Goal: Find specific fact: Find specific fact

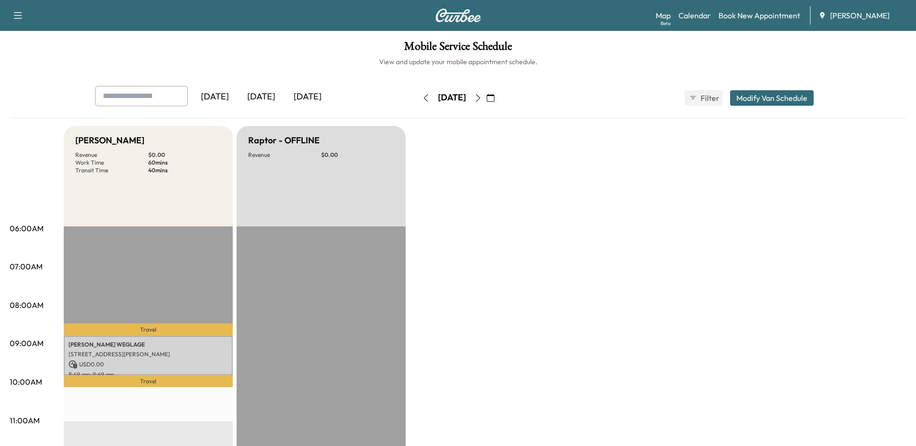
click at [495, 97] on icon "button" at bounding box center [491, 98] width 8 height 8
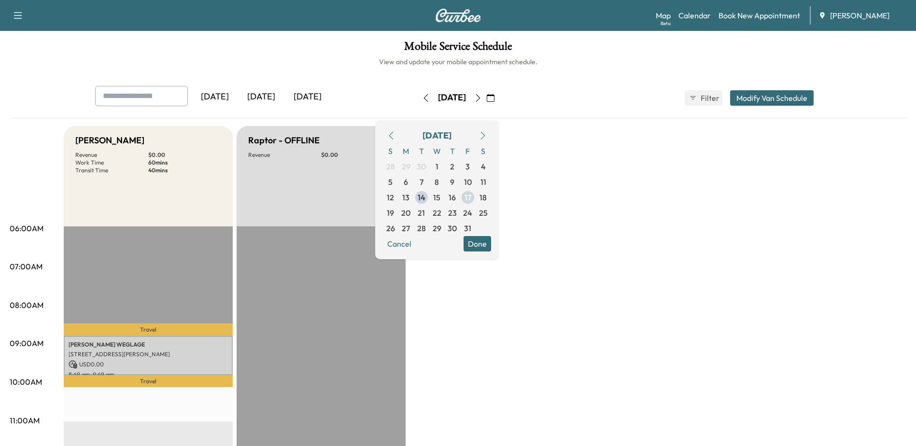
click at [471, 195] on span "17" at bounding box center [468, 198] width 7 height 12
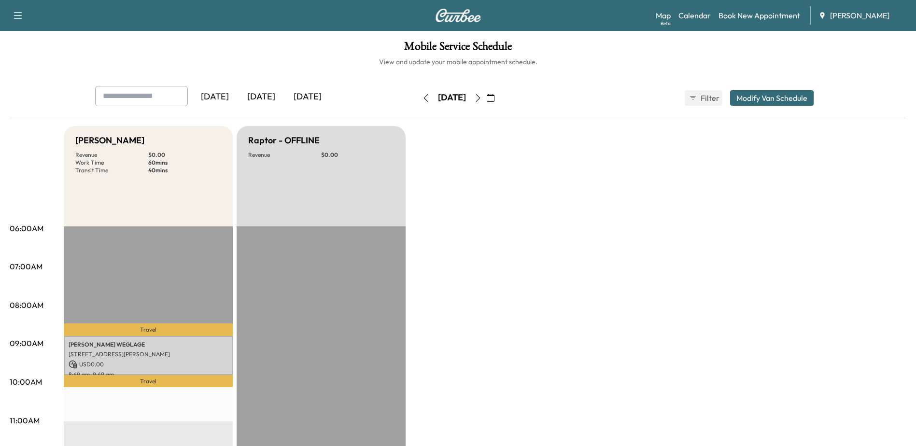
click at [495, 94] on icon "button" at bounding box center [491, 98] width 8 height 8
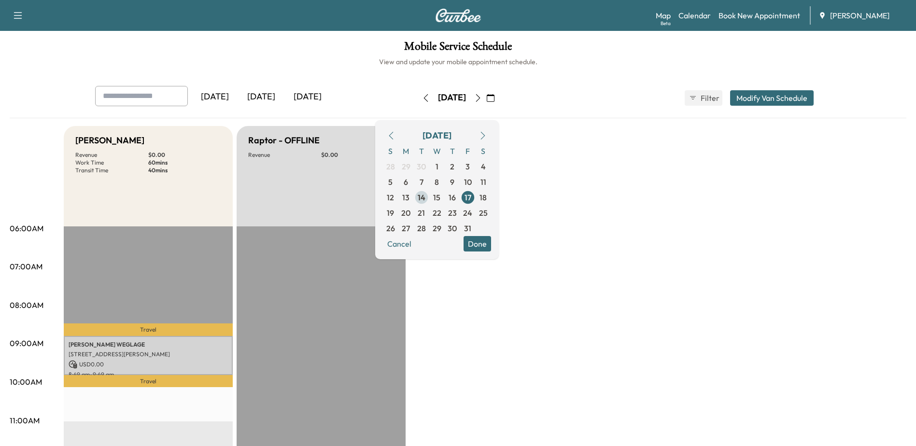
click at [426, 201] on span "14" at bounding box center [422, 198] width 8 height 12
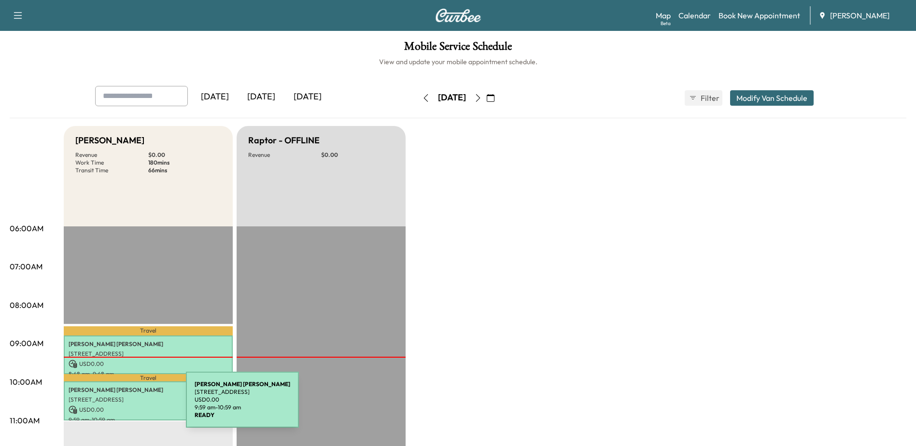
click at [114, 406] on p "USD 0.00" at bounding box center [148, 410] width 159 height 9
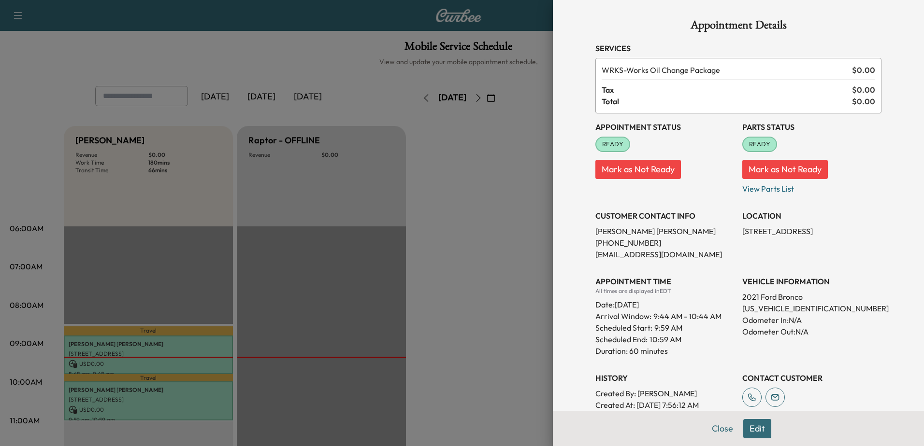
drag, startPoint x: 439, startPoint y: 244, endPoint x: 441, endPoint y: 165, distance: 79.7
click at [439, 243] on div at bounding box center [462, 223] width 924 height 446
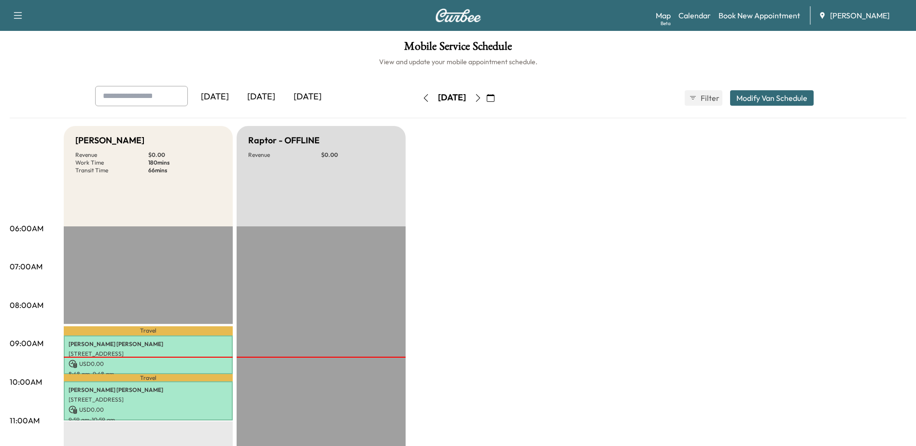
click at [482, 100] on icon "button" at bounding box center [478, 98] width 8 height 8
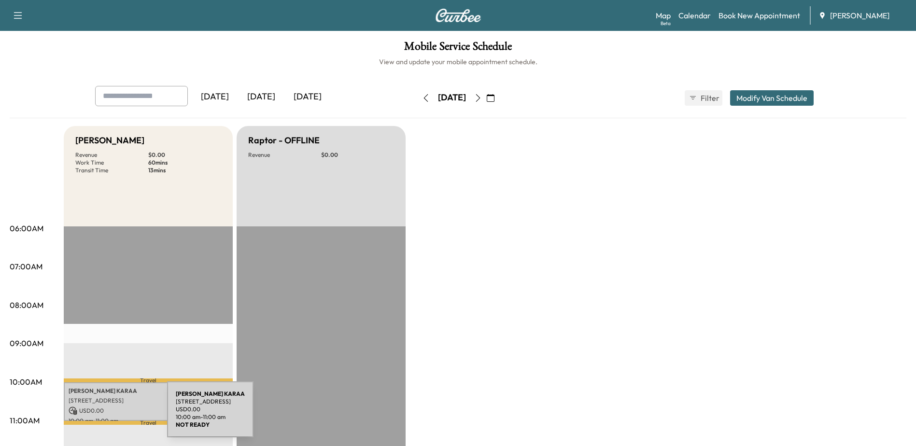
click at [103, 403] on div "[PERSON_NAME] [GEOGRAPHIC_DATA], [GEOGRAPHIC_DATA] USD 0.00 10:00 am - 11:00 am" at bounding box center [148, 402] width 169 height 39
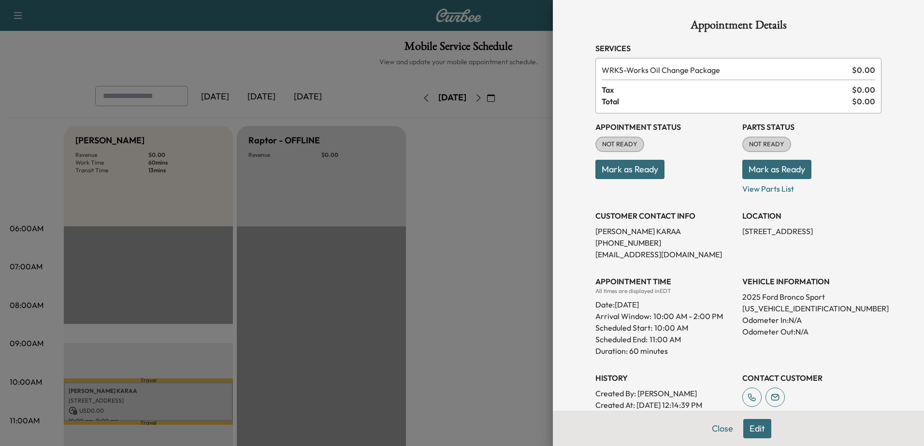
drag, startPoint x: 435, startPoint y: 268, endPoint x: 489, endPoint y: 183, distance: 101.2
click at [435, 268] on div at bounding box center [462, 223] width 924 height 446
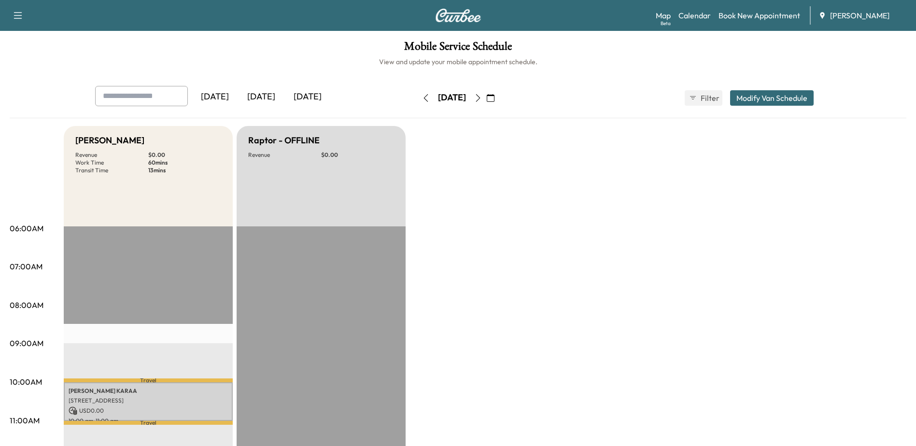
click at [486, 101] on button "button" at bounding box center [478, 97] width 16 height 15
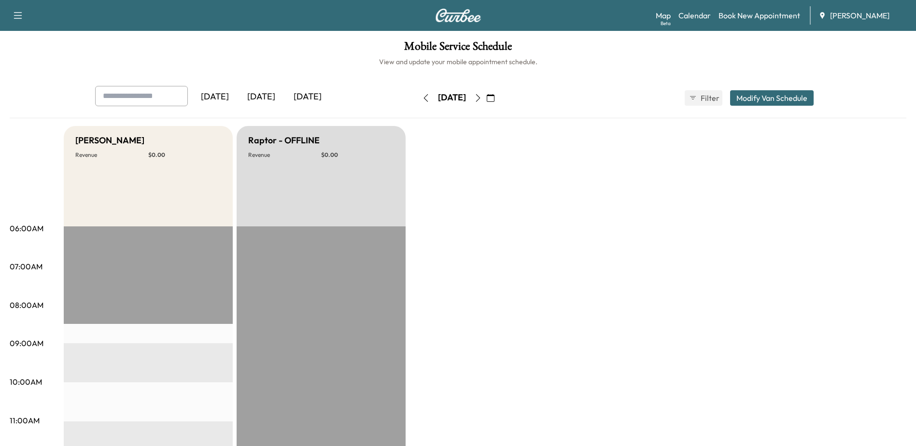
click at [482, 97] on icon "button" at bounding box center [478, 98] width 8 height 8
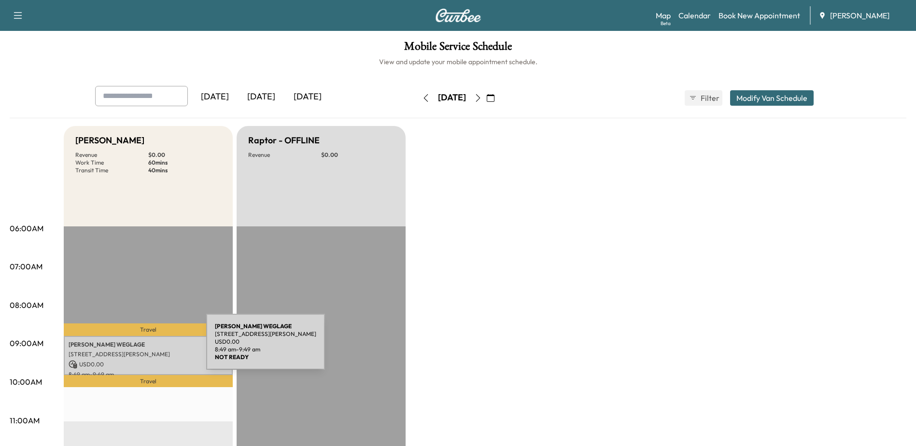
click at [134, 348] on div "[PERSON_NAME] [STREET_ADDRESS][PERSON_NAME] USD 0.00 8:49 am - 9:49 am" at bounding box center [148, 355] width 169 height 39
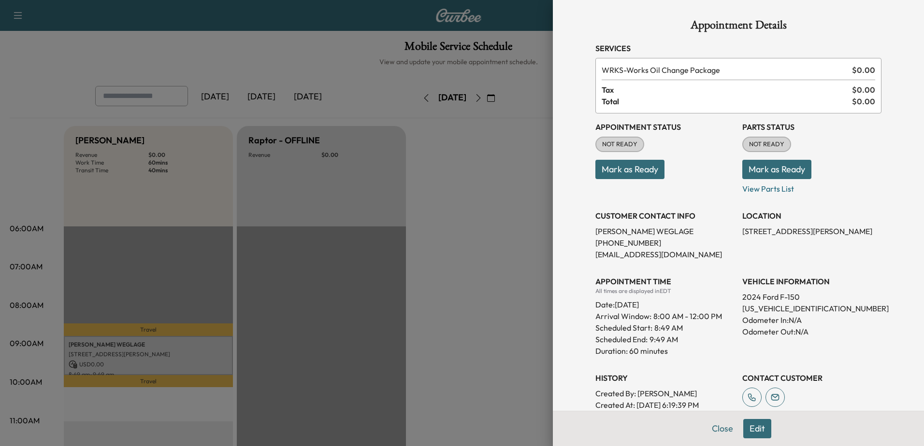
click at [797, 309] on p "[US_VEHICLE_IDENTIFICATION_NUMBER]" at bounding box center [811, 309] width 139 height 12
copy p "[US_VEHICLE_IDENTIFICATION_NUMBER]"
